Goal: Navigation & Orientation: Find specific page/section

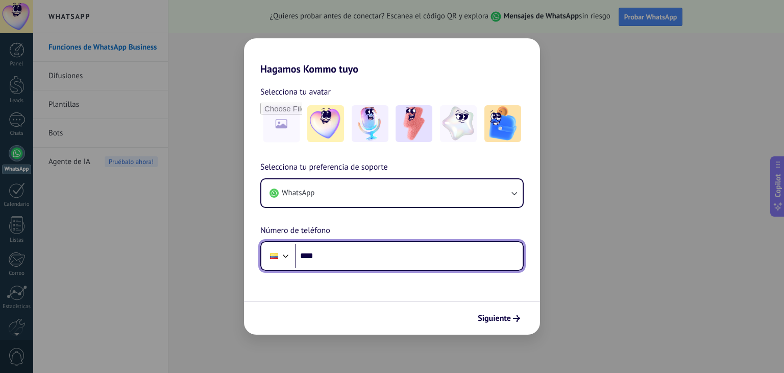
click at [331, 254] on input "****" at bounding box center [409, 255] width 228 height 23
type input "**********"
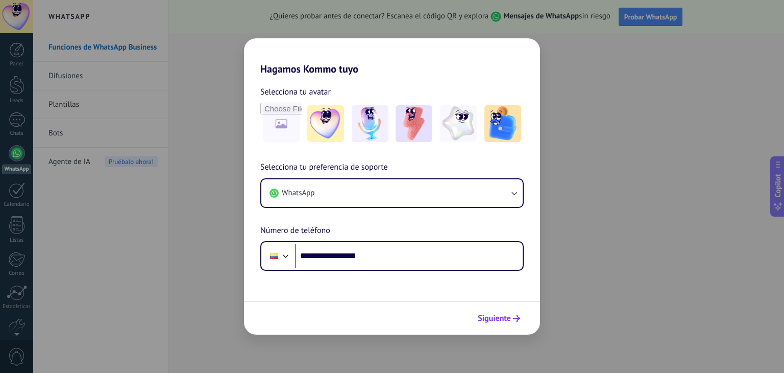
click at [503, 320] on span "Siguiente" at bounding box center [494, 317] width 33 height 7
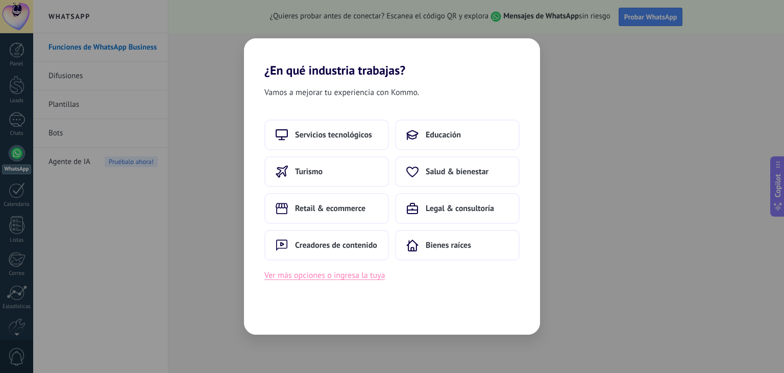
click at [357, 278] on button "Ver más opciones o ingresa la tuya" at bounding box center [324, 274] width 120 height 13
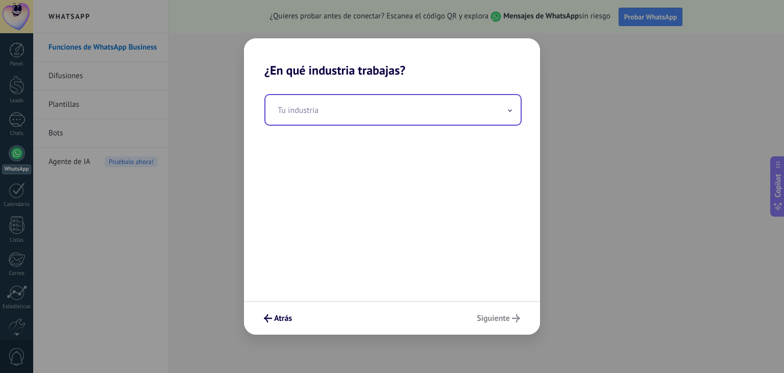
click at [316, 111] on input "text" at bounding box center [392, 110] width 255 height 30
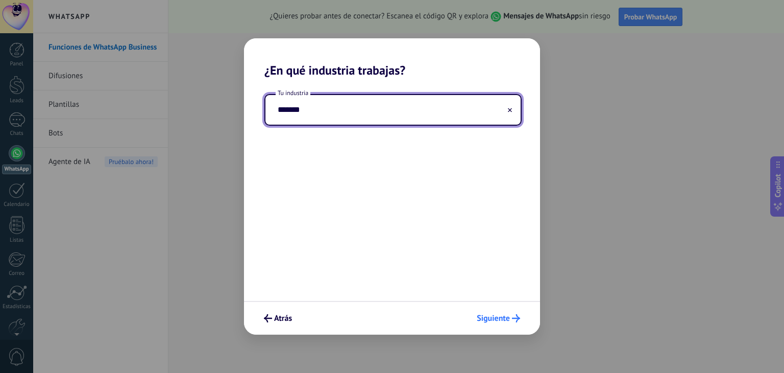
type input "*******"
click at [495, 319] on span "Siguiente" at bounding box center [493, 317] width 33 height 7
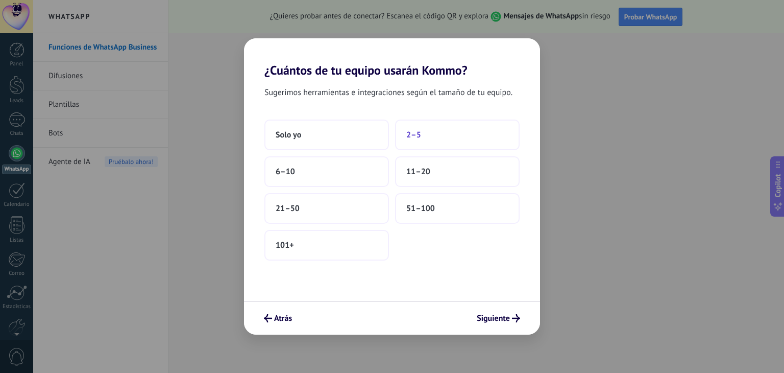
click at [407, 134] on span "2–5" at bounding box center [413, 135] width 15 height 10
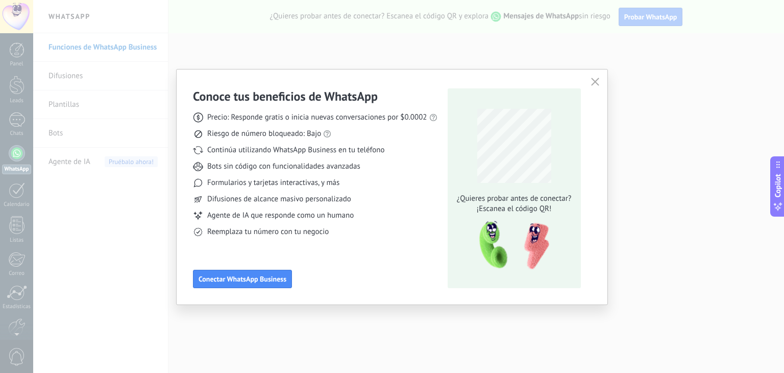
drag, startPoint x: 255, startPoint y: 279, endPoint x: 453, endPoint y: 199, distance: 213.3
click at [432, 212] on div "Conoce tus beneficios de WhatsApp Precio: Responde gratis o inicia nuevas conve…" at bounding box center [315, 188] width 244 height 200
click at [592, 80] on icon "button" at bounding box center [595, 82] width 8 height 8
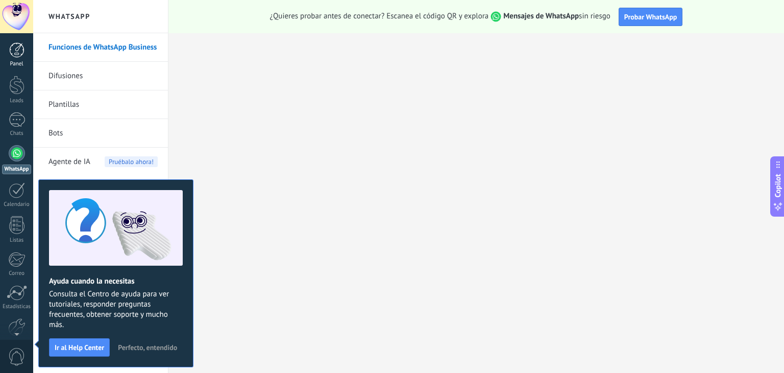
click at [22, 52] on div at bounding box center [16, 49] width 15 height 15
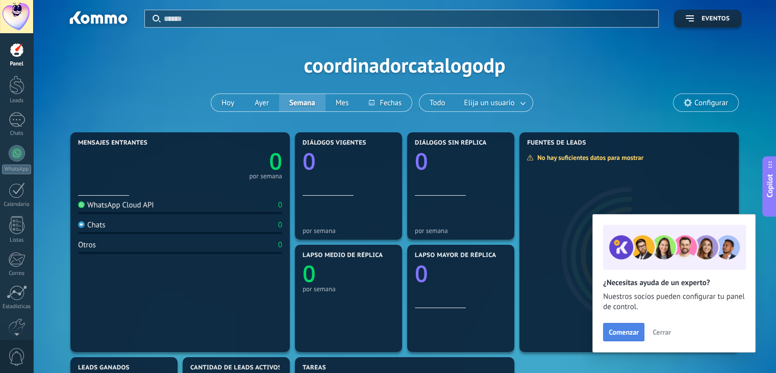
click at [621, 329] on span "Comenzar" at bounding box center [624, 331] width 30 height 7
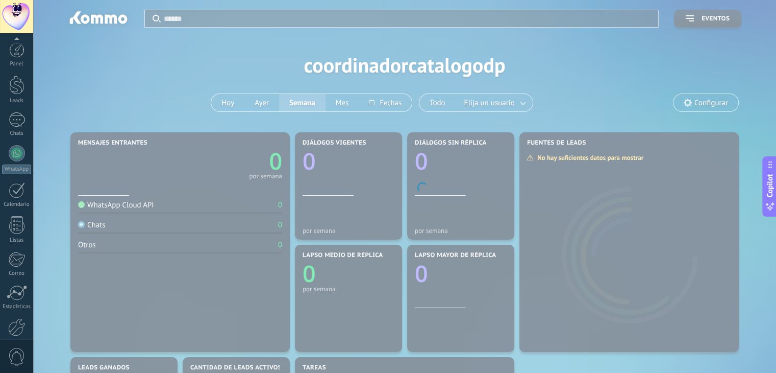
scroll to position [52, 0]
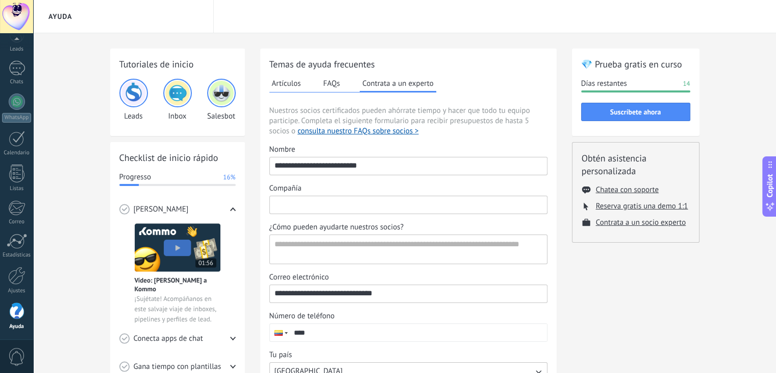
click at [312, 205] on input "Compañía" at bounding box center [408, 204] width 277 height 16
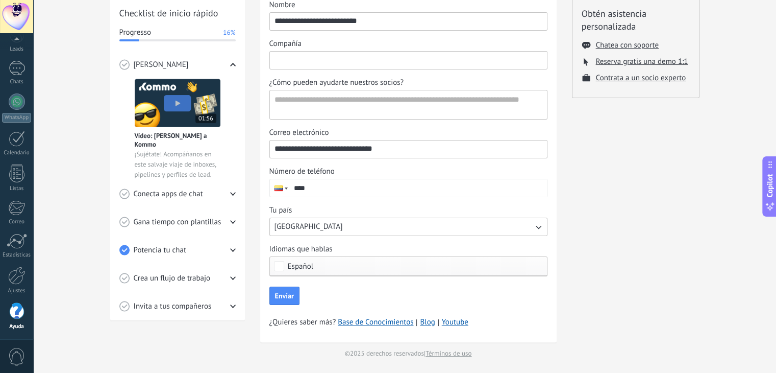
scroll to position [0, 0]
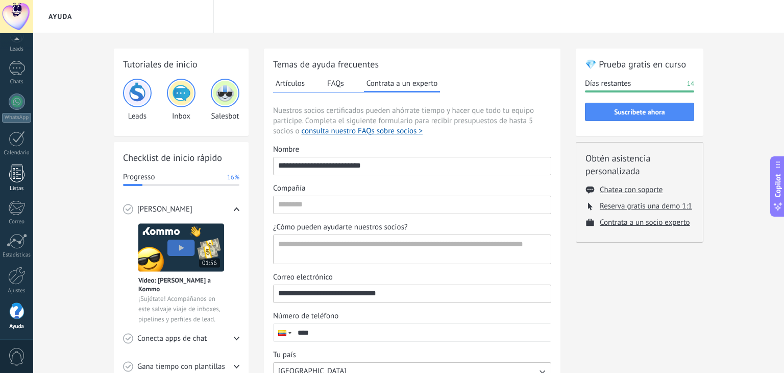
click at [16, 182] on link "Listas" at bounding box center [16, 178] width 33 height 28
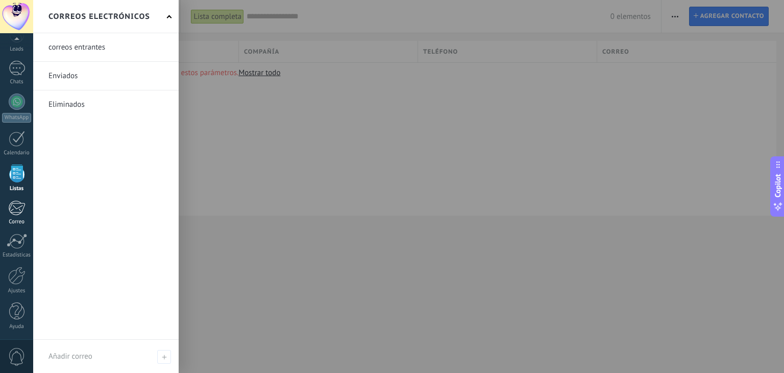
click at [12, 210] on div at bounding box center [16, 207] width 17 height 15
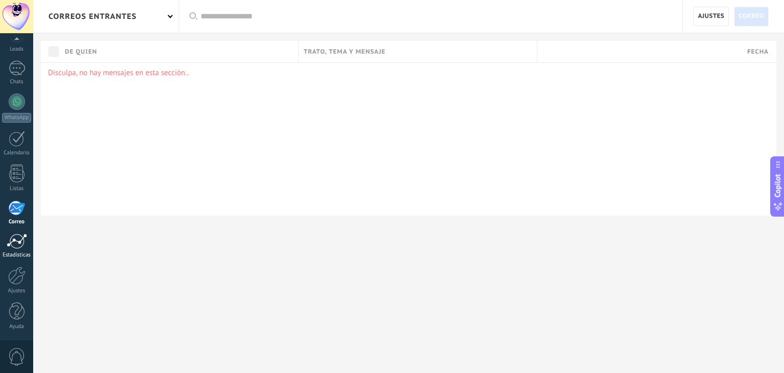
click at [19, 249] on link "Estadísticas" at bounding box center [16, 245] width 33 height 25
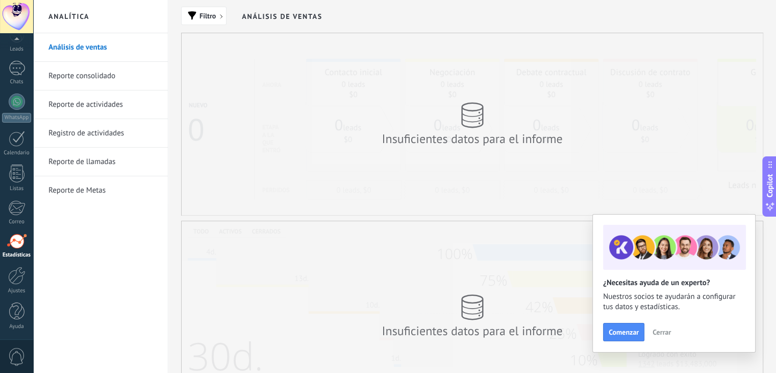
click at [101, 71] on link "Reporte consolidado" at bounding box center [102, 76] width 109 height 29
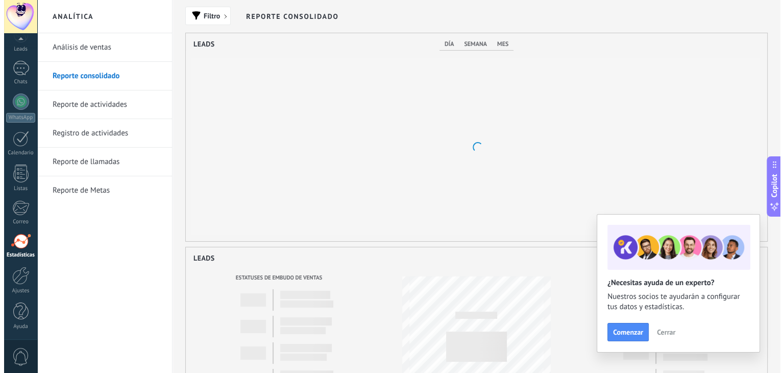
scroll to position [208, 581]
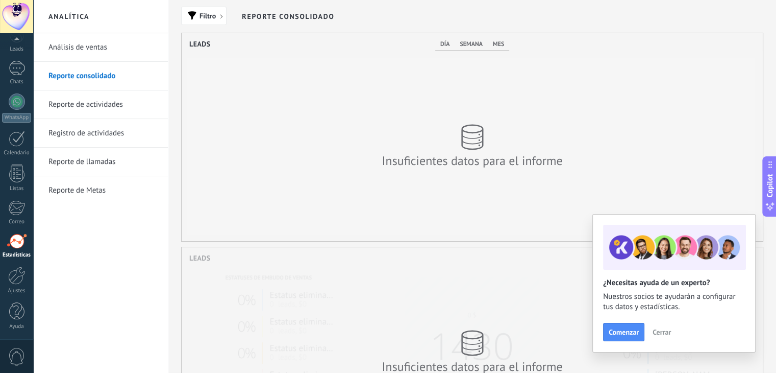
click at [97, 105] on link "Reporte de actividades" at bounding box center [102, 104] width 109 height 29
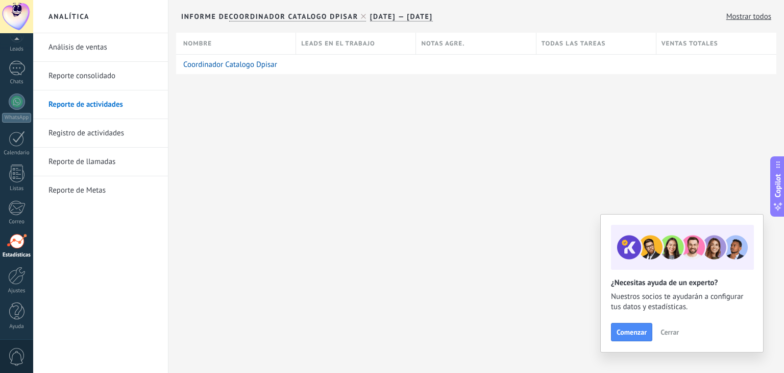
click at [93, 135] on link "Registro de actividades" at bounding box center [102, 133] width 109 height 29
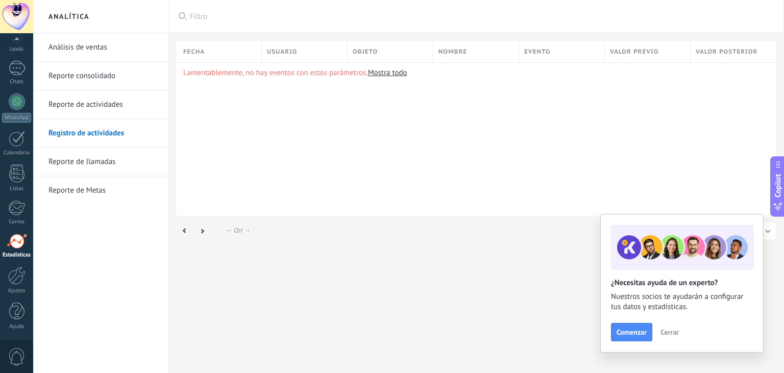
click at [89, 160] on link "Reporte de llamadas" at bounding box center [102, 161] width 109 height 29
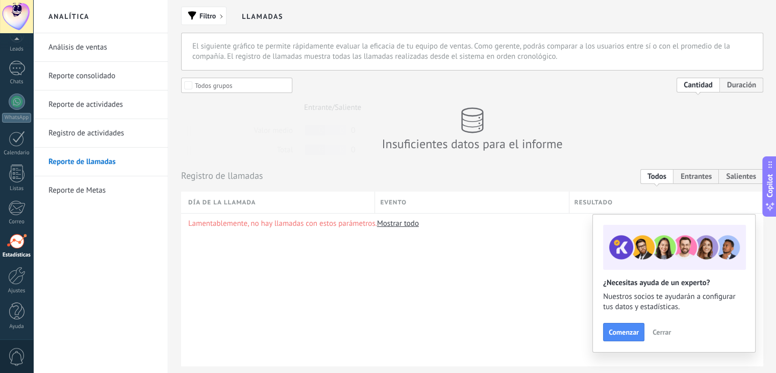
click at [88, 180] on link "Reporte de Metas" at bounding box center [102, 190] width 109 height 29
click at [87, 188] on body ".abccls-1,.abccls-2{fill-rule:evenodd}.abccls-2{fill:#fff} .abfcls-1{fill:none}…" at bounding box center [388, 186] width 776 height 373
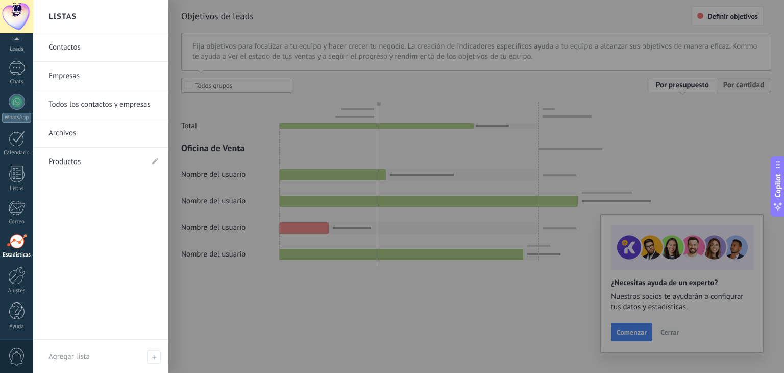
click at [67, 46] on link "Contactos" at bounding box center [103, 47] width 110 height 29
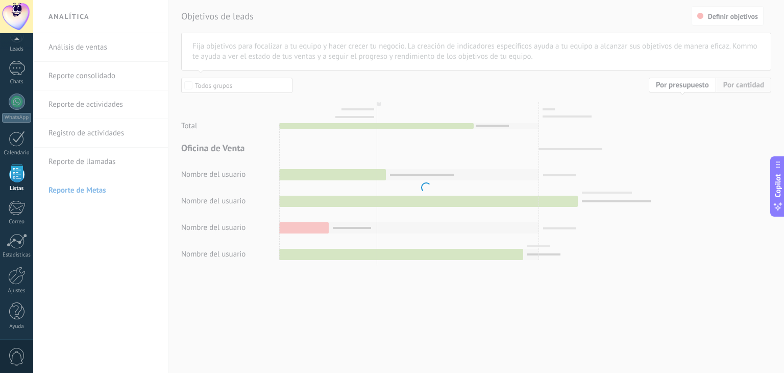
scroll to position [26, 0]
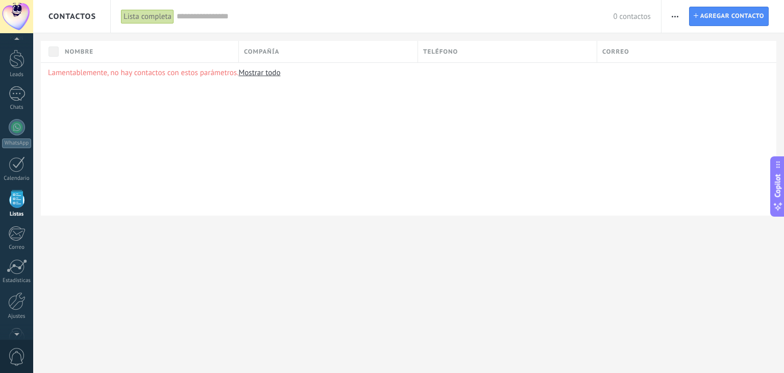
click at [266, 74] on link "Mostrar todo" at bounding box center [259, 73] width 42 height 10
click at [192, 19] on input "text" at bounding box center [395, 16] width 437 height 11
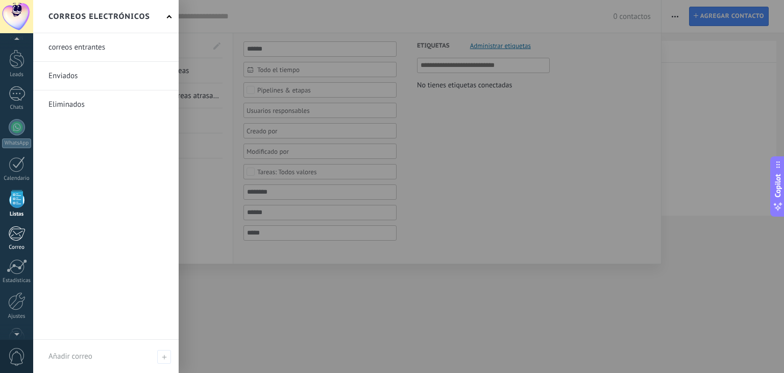
click at [10, 231] on div at bounding box center [16, 233] width 17 height 15
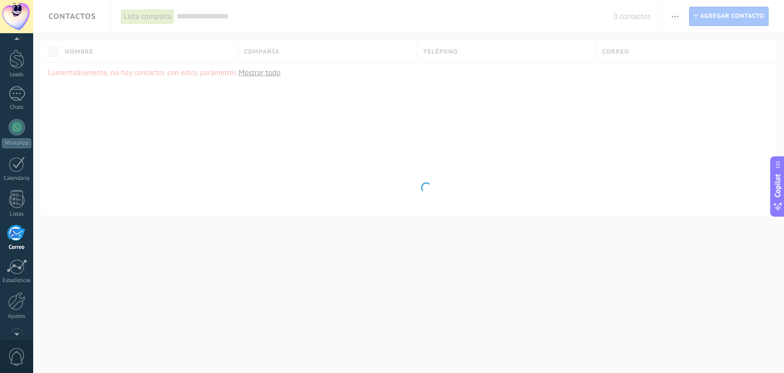
scroll to position [52, 0]
